Goal: Obtain resource: Download file/media

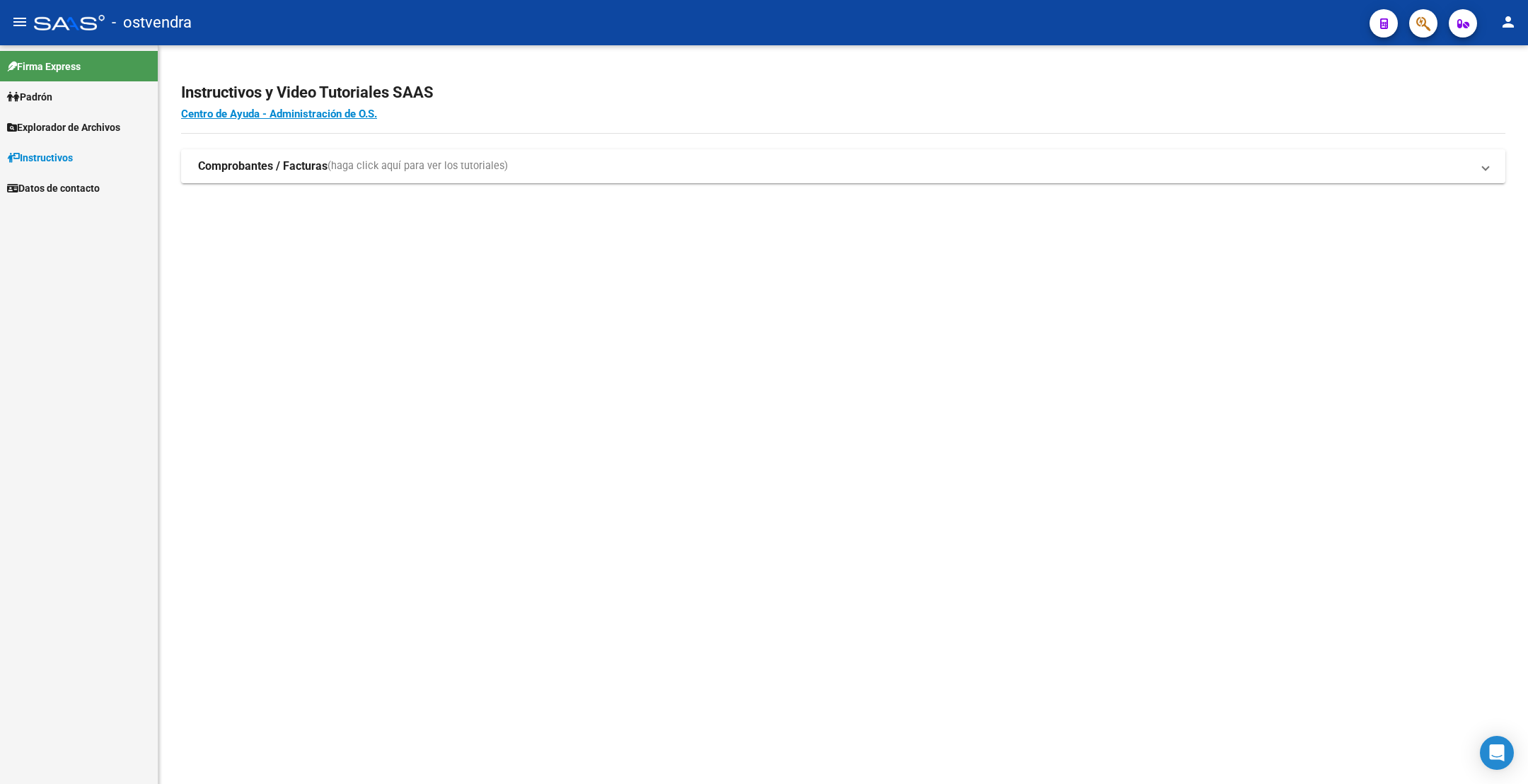
click at [86, 126] on span "Explorador de Archivos" at bounding box center [64, 127] width 113 height 16
click at [45, 212] on link "SSS" at bounding box center [79, 218] width 158 height 31
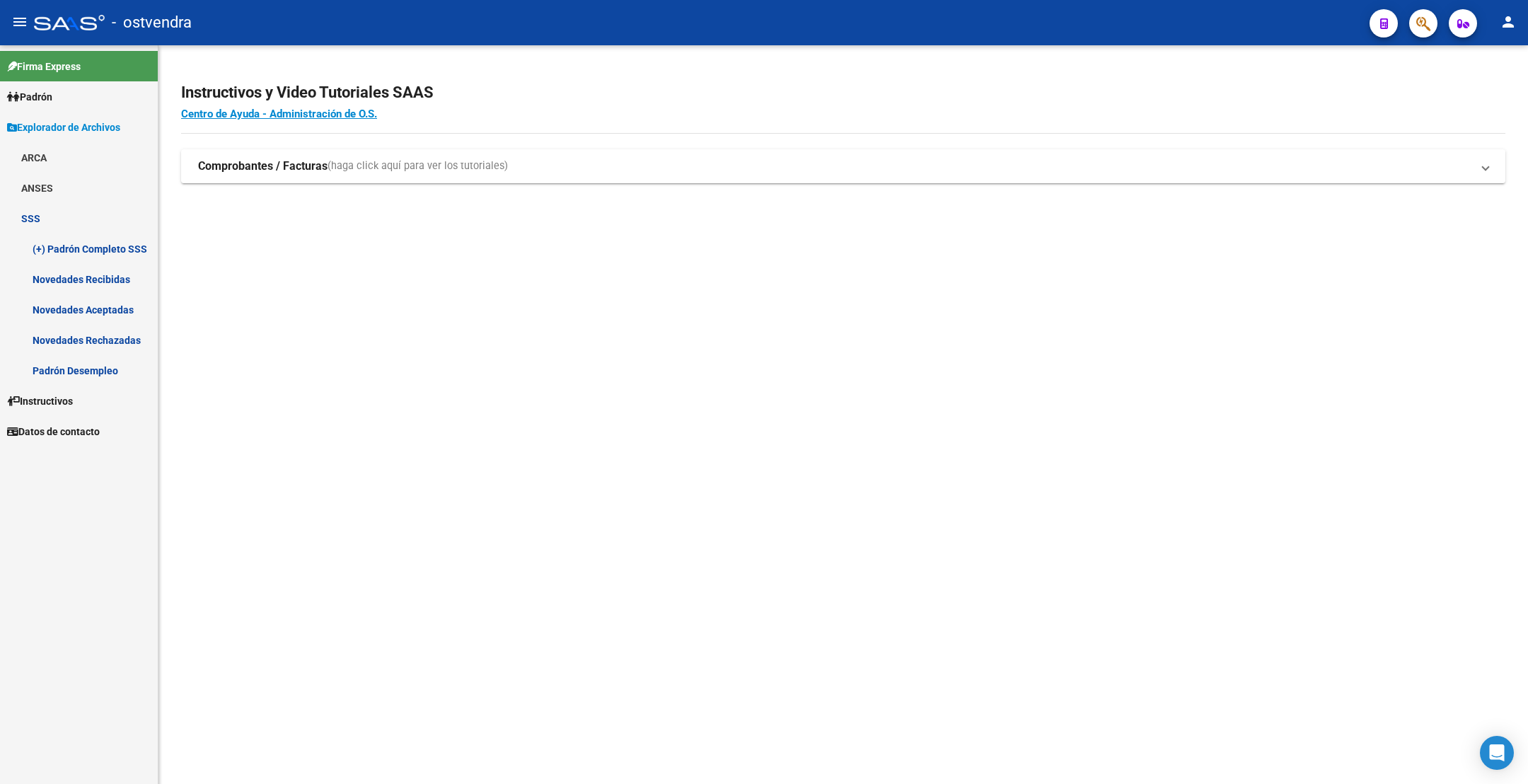
click at [100, 306] on link "Novedades Aceptadas" at bounding box center [79, 309] width 158 height 31
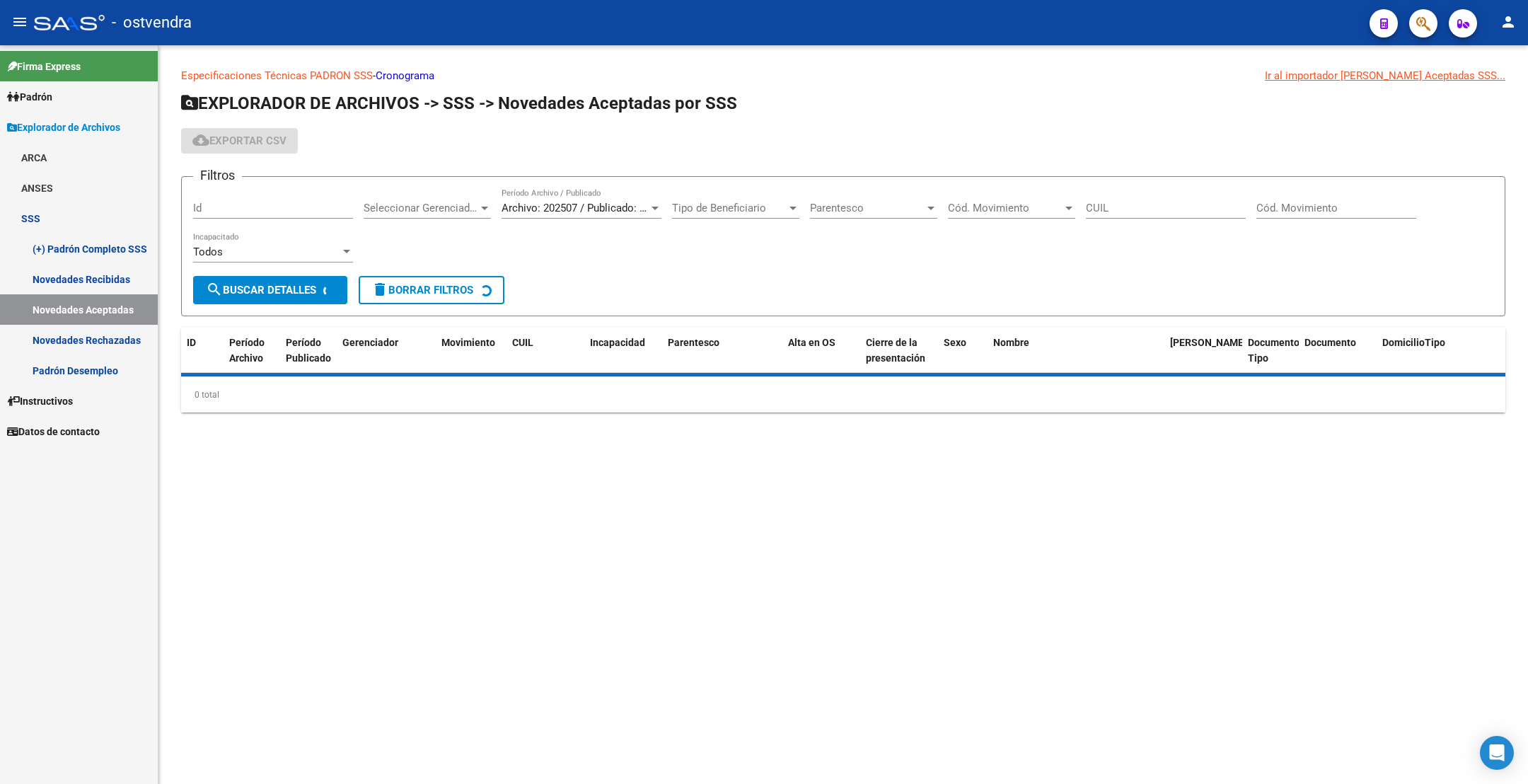
click at [98, 335] on link "Novedades Rechazadas" at bounding box center [79, 340] width 158 height 31
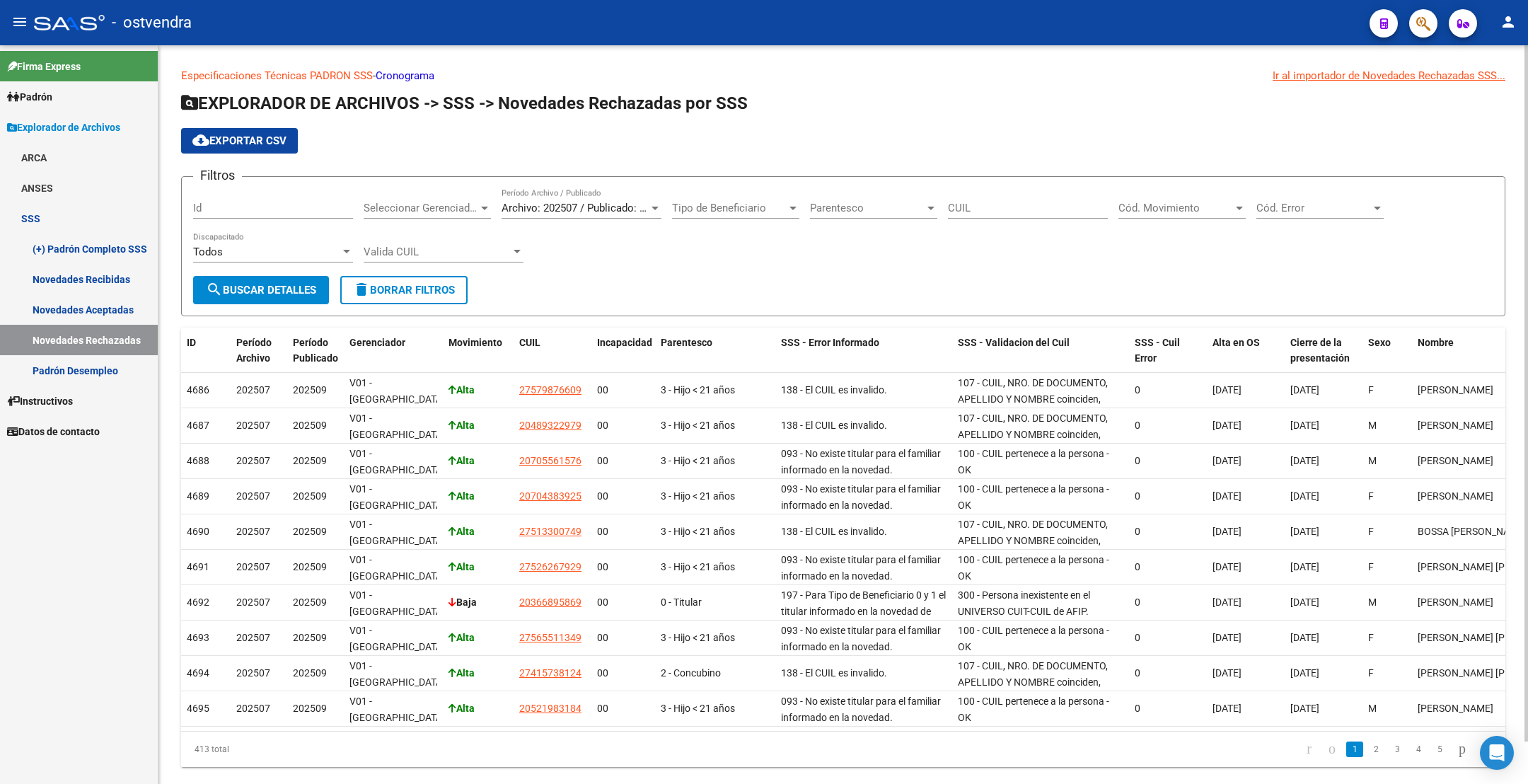
click at [561, 214] on span "Archivo: 202507 / Publicado: 202509" at bounding box center [588, 208] width 172 height 13
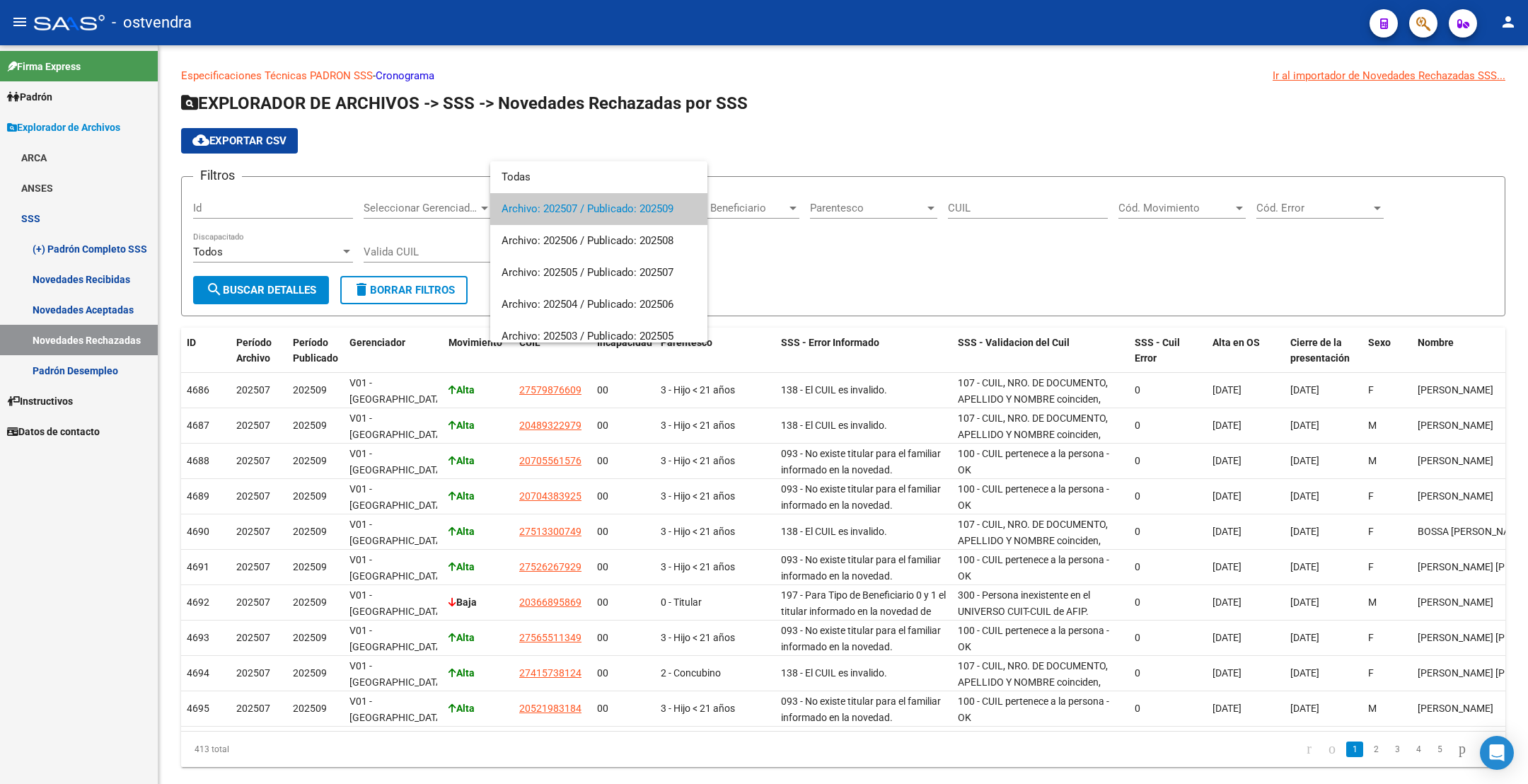
drag, startPoint x: 96, startPoint y: 624, endPoint x: 130, endPoint y: 339, distance: 287.0
click at [94, 597] on div at bounding box center [764, 392] width 1528 height 784
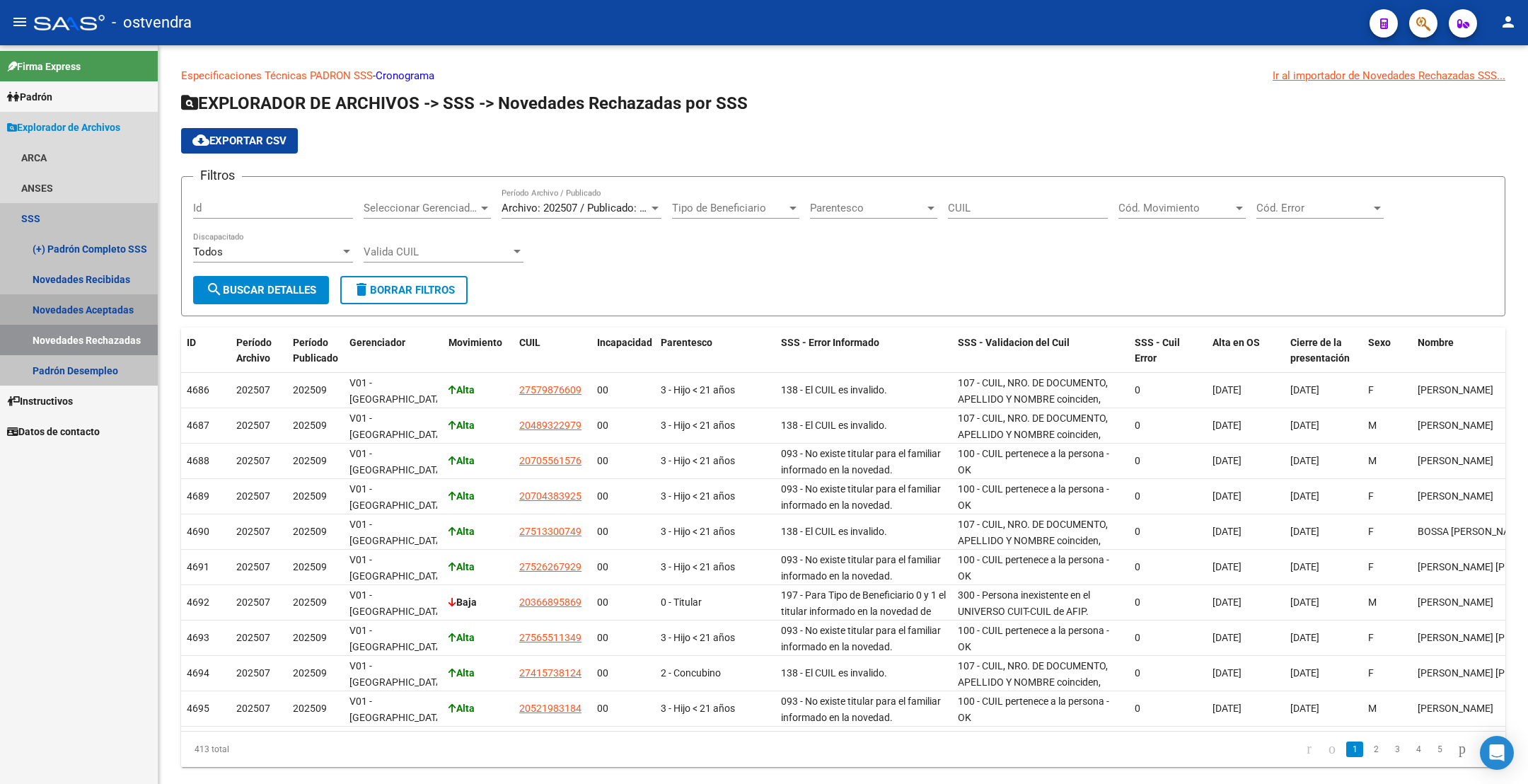
click at [118, 317] on link "Novedades Aceptadas" at bounding box center [79, 309] width 158 height 31
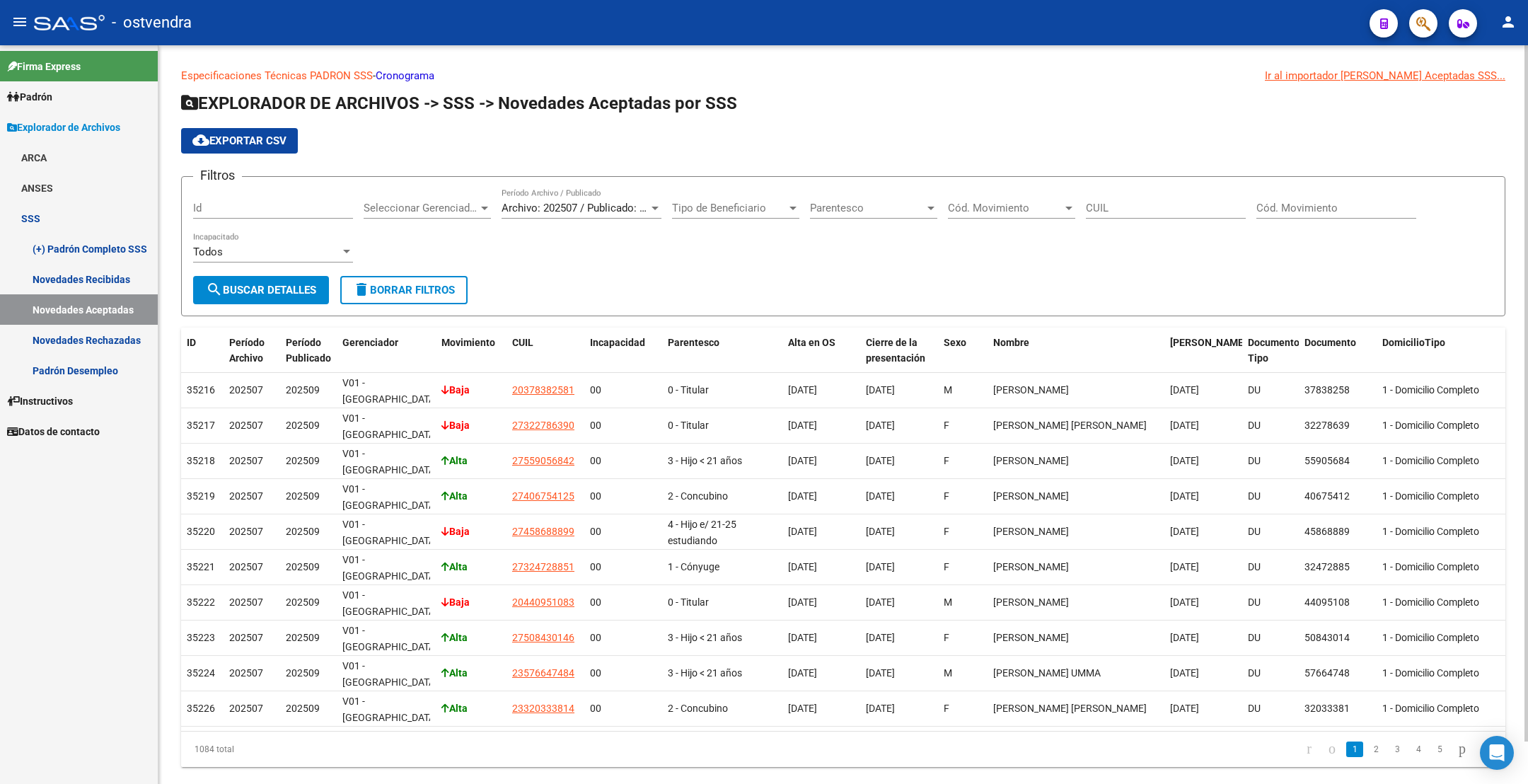
click at [574, 200] on div "Archivo: 202507 / Publicado: 202509 Período Archivo / Publicado" at bounding box center [581, 203] width 160 height 31
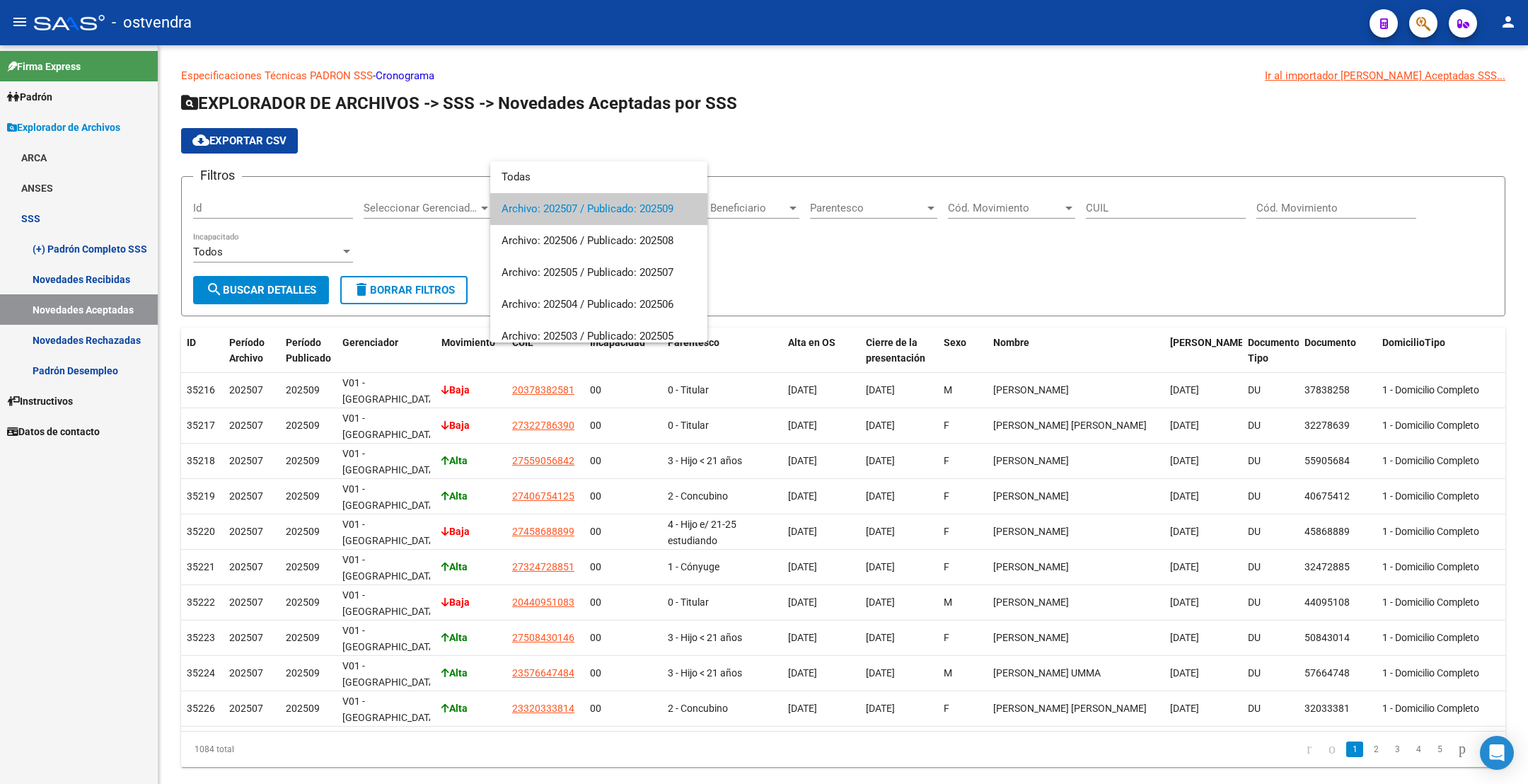
click at [584, 138] on div at bounding box center [764, 392] width 1528 height 784
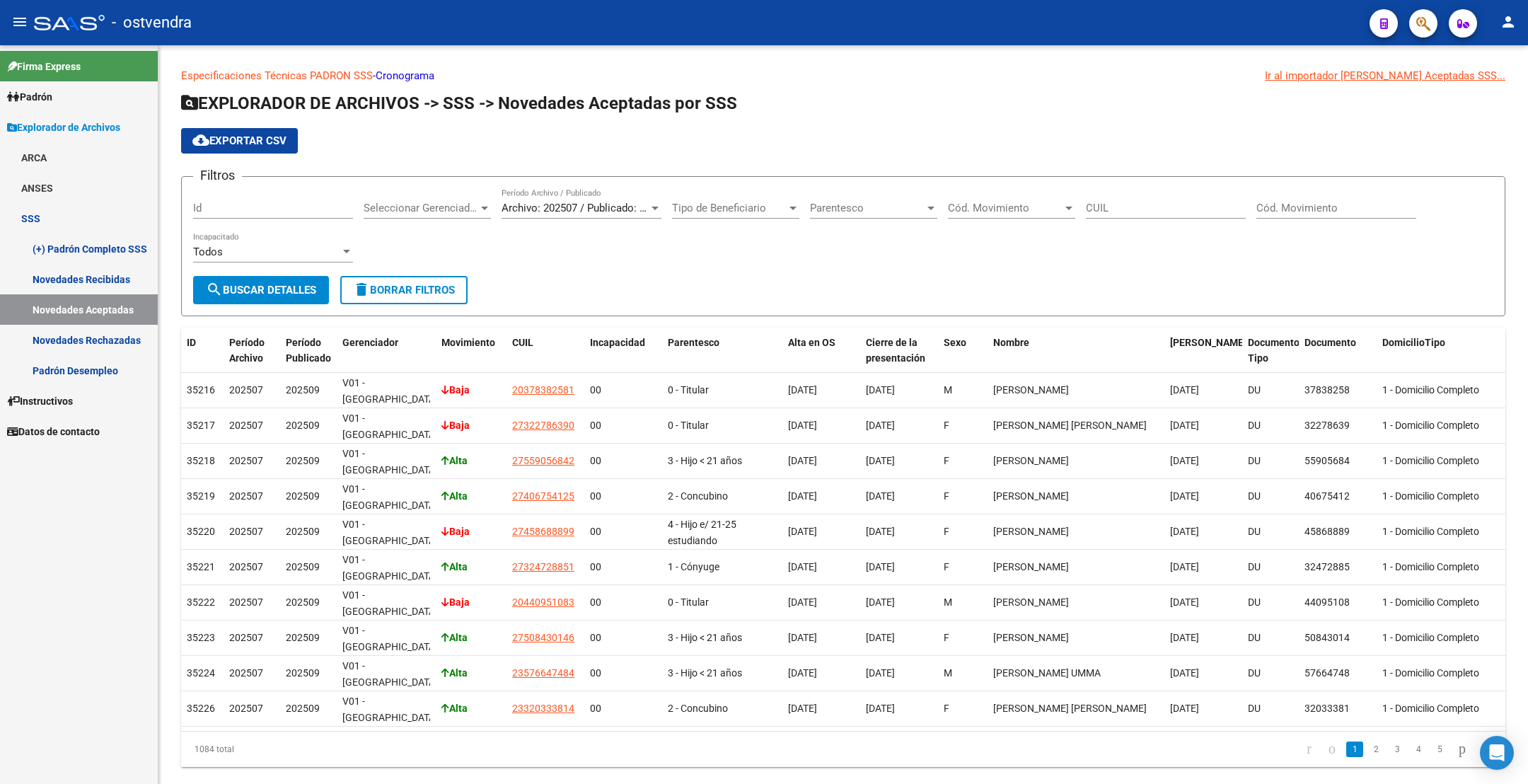
click at [115, 332] on link "Novedades Rechazadas" at bounding box center [79, 340] width 158 height 31
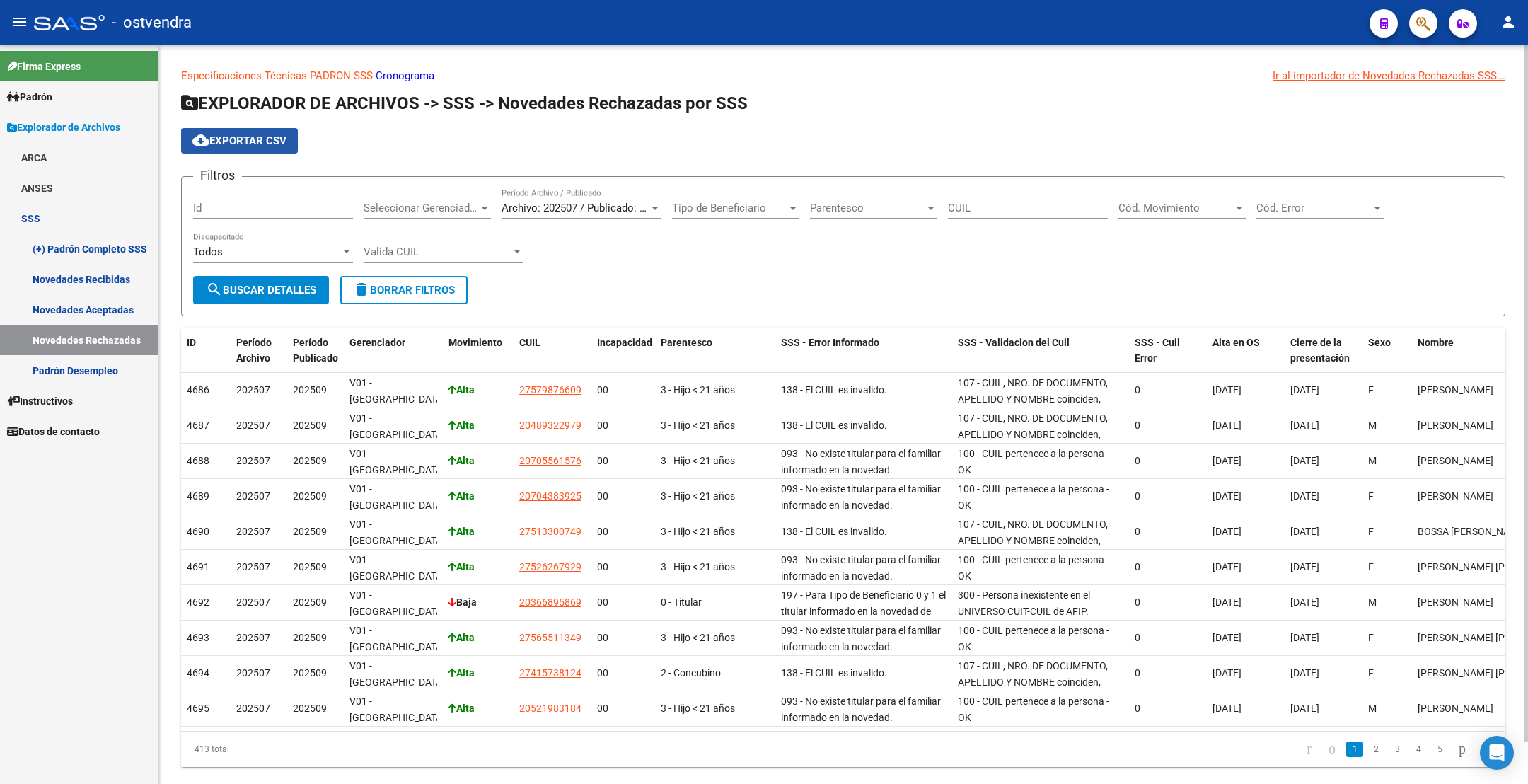
click at [272, 147] on button "cloud_download Exportar CSV" at bounding box center [239, 140] width 117 height 25
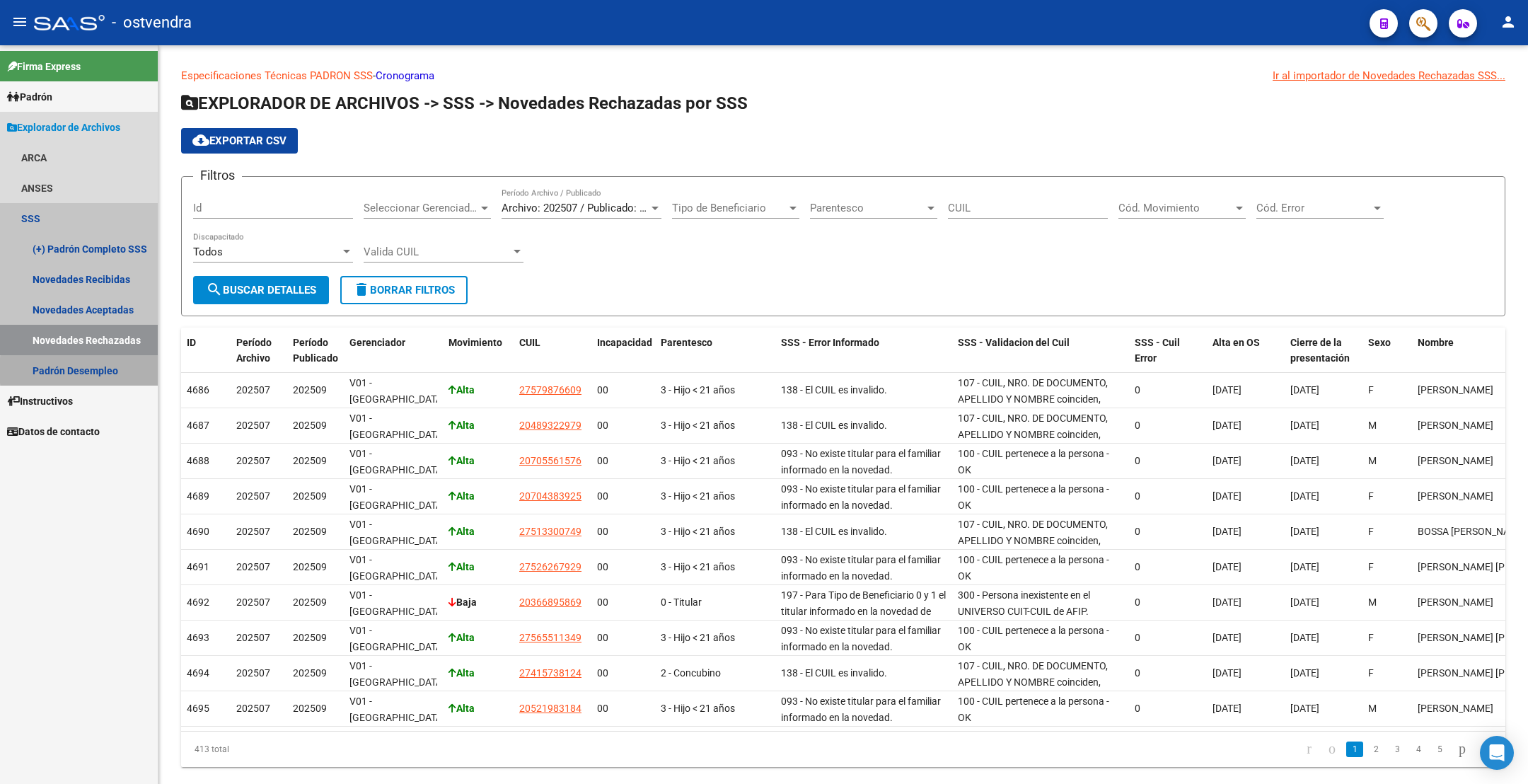
click at [117, 370] on link "Padrón Desempleo" at bounding box center [79, 370] width 158 height 31
